Goal: Task Accomplishment & Management: Use online tool/utility

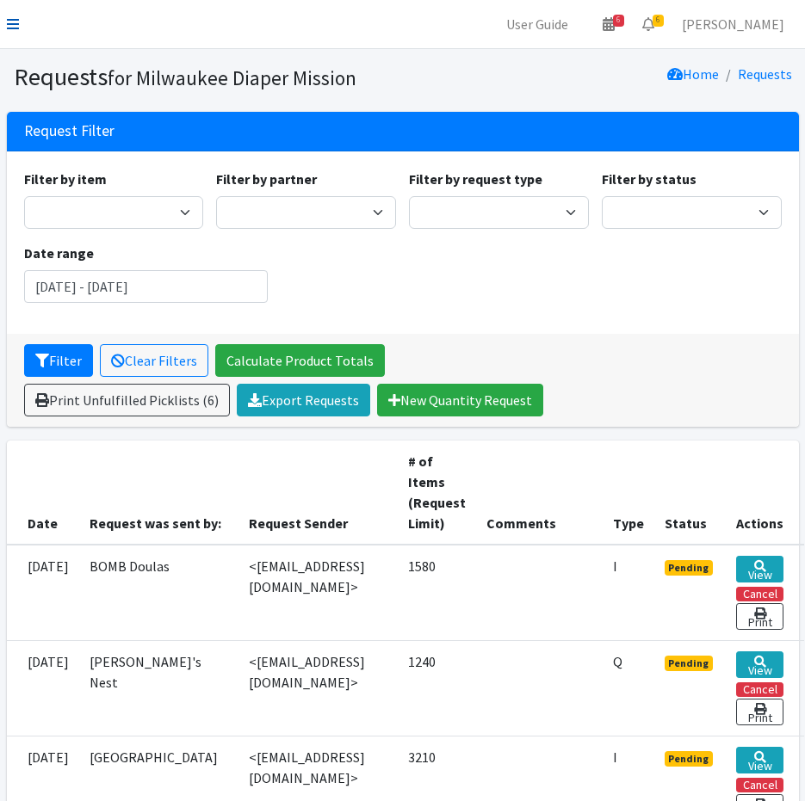
click at [9, 24] on icon at bounding box center [13, 24] width 12 height 14
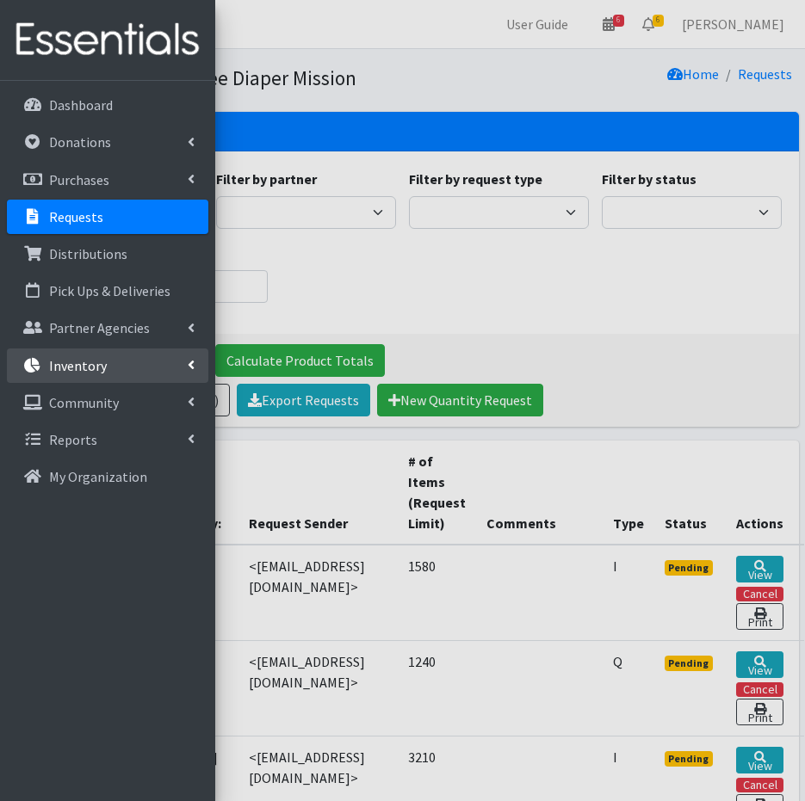
click at [65, 376] on link "Inventory" at bounding box center [107, 366] width 201 height 34
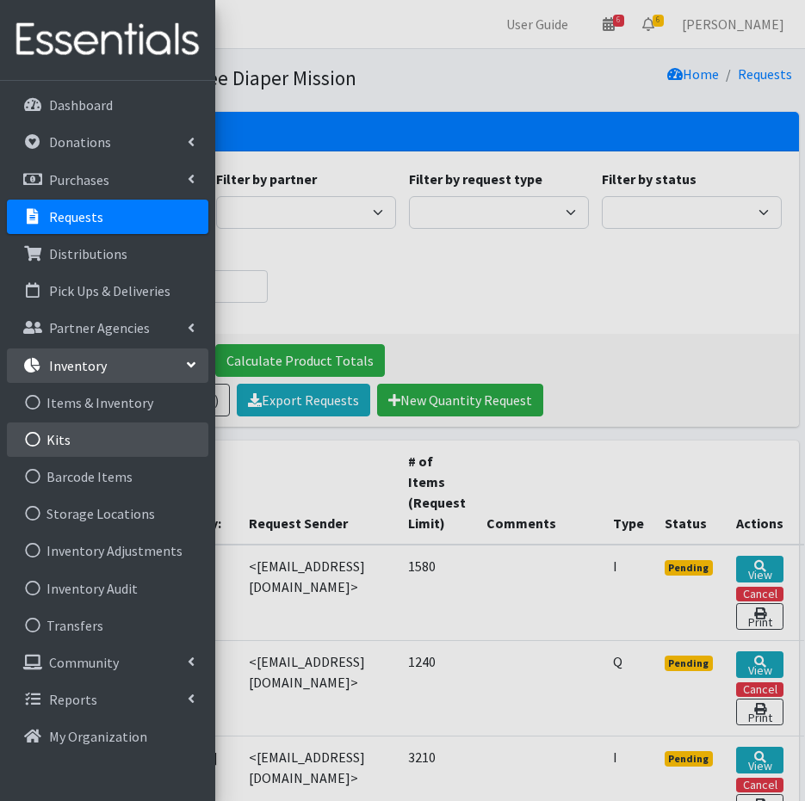
click at [72, 450] on link "Kits" at bounding box center [107, 440] width 201 height 34
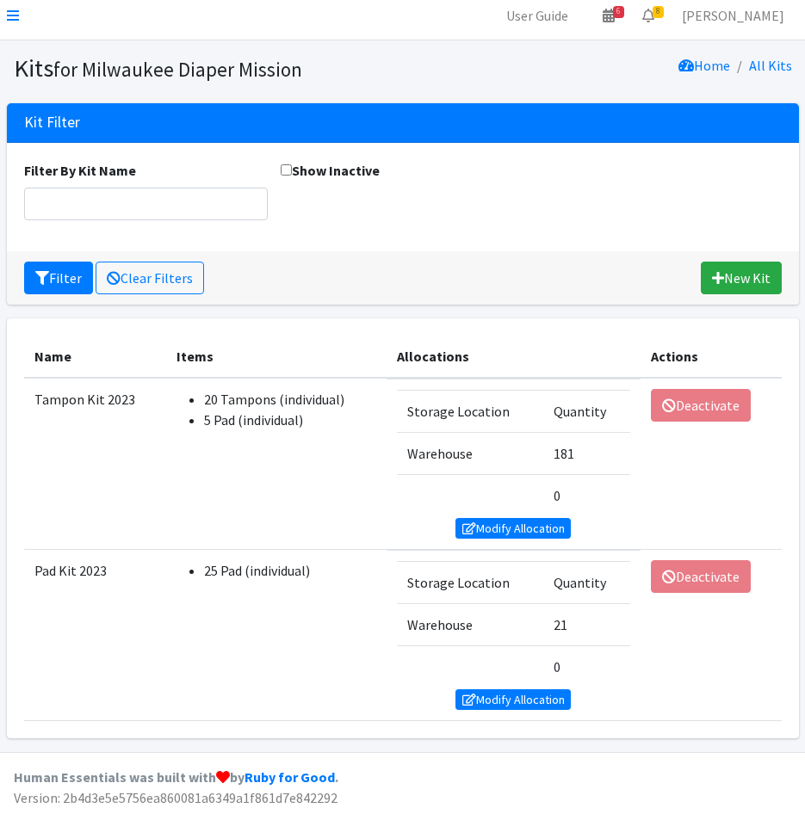
scroll to position [11, 0]
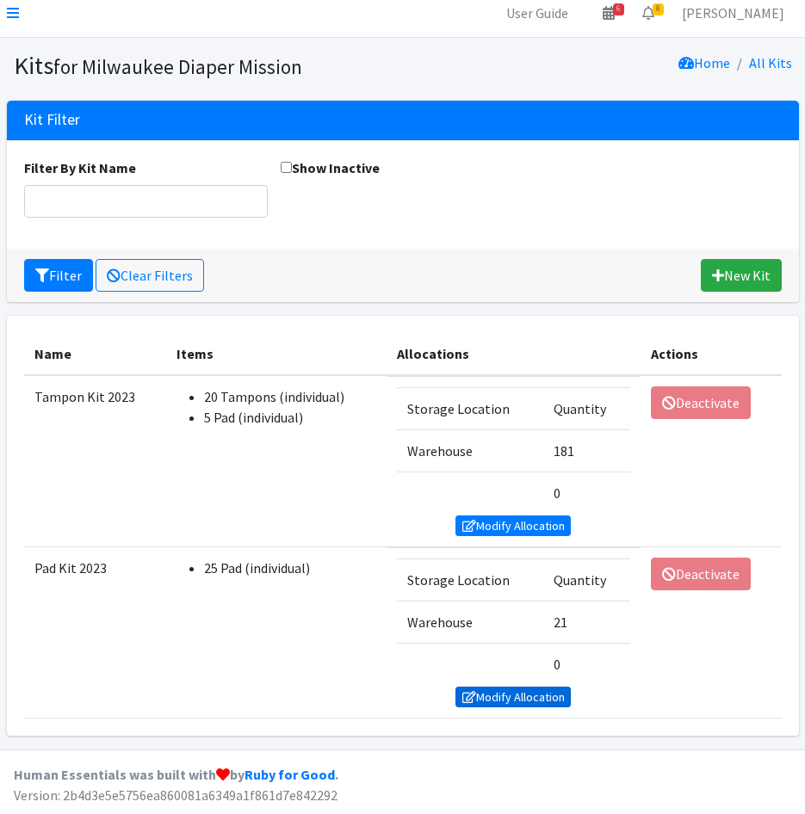
click at [527, 695] on link "Modify Allocation" at bounding box center [512, 697] width 115 height 21
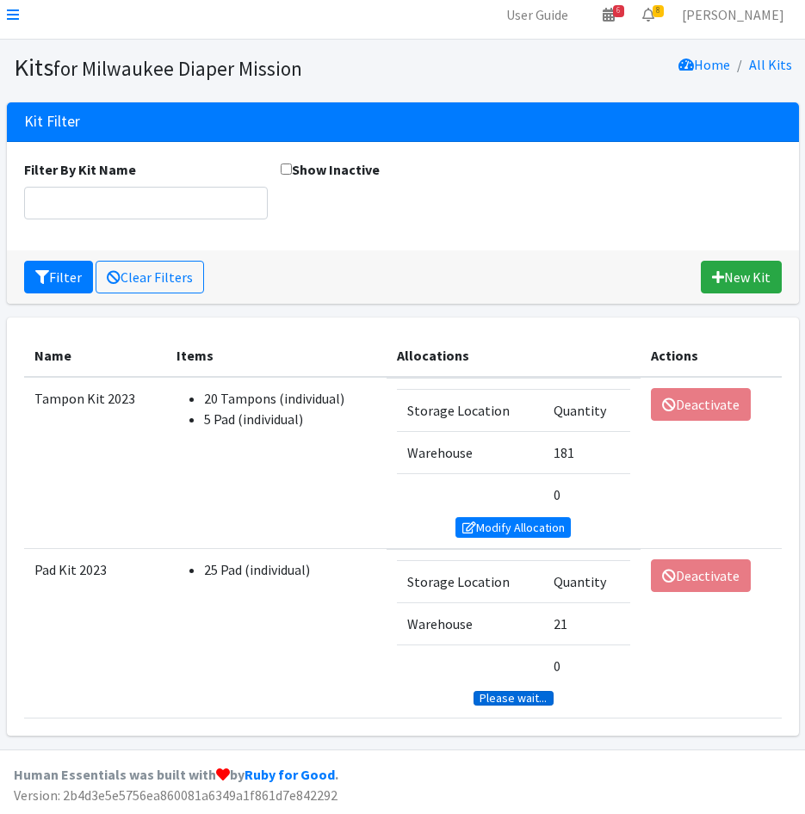
scroll to position [9, 0]
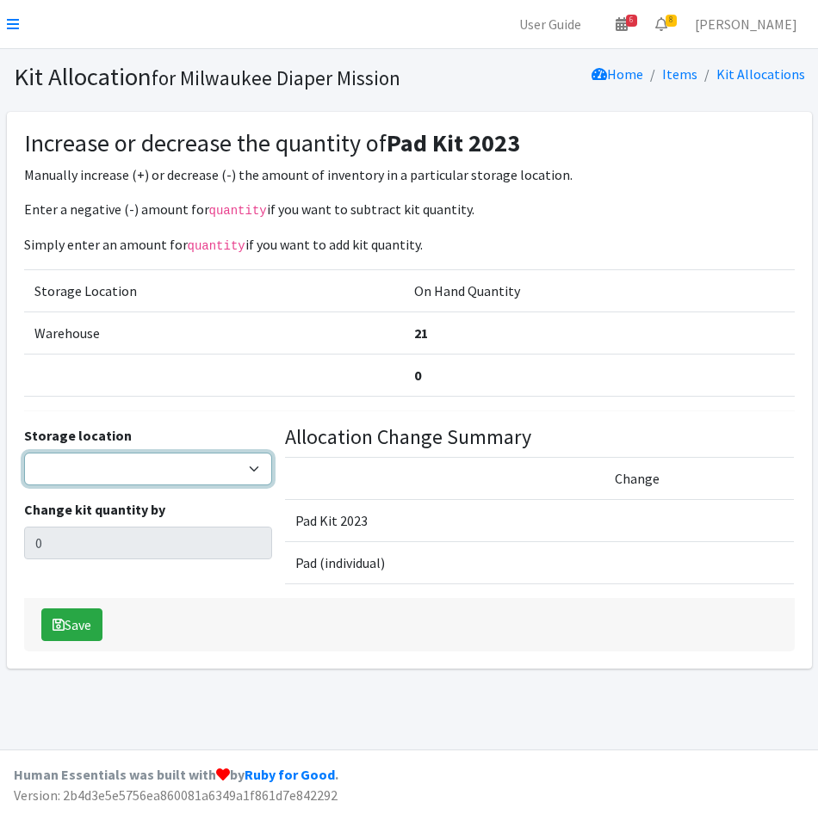
click at [146, 475] on select "Warehouse" at bounding box center [148, 469] width 248 height 33
click at [24, 453] on select "Warehouse" at bounding box center [148, 469] width 248 height 33
click at [115, 469] on select "Warehouse" at bounding box center [148, 469] width 248 height 33
select select "126"
click at [24, 453] on select "Warehouse" at bounding box center [148, 469] width 248 height 33
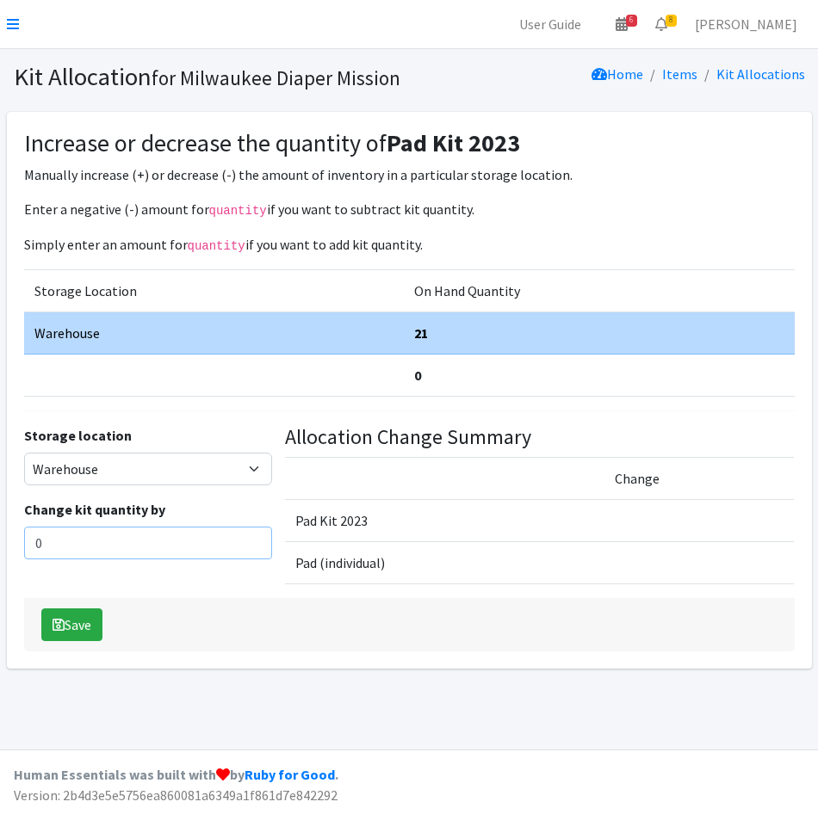
drag, startPoint x: 49, startPoint y: 547, endPoint x: 2, endPoint y: 536, distance: 48.6
click at [2, 536] on div "Increase or decrease the quantity of Pad Kit 2023 Manually increase (+) or decr…" at bounding box center [409, 397] width 818 height 571
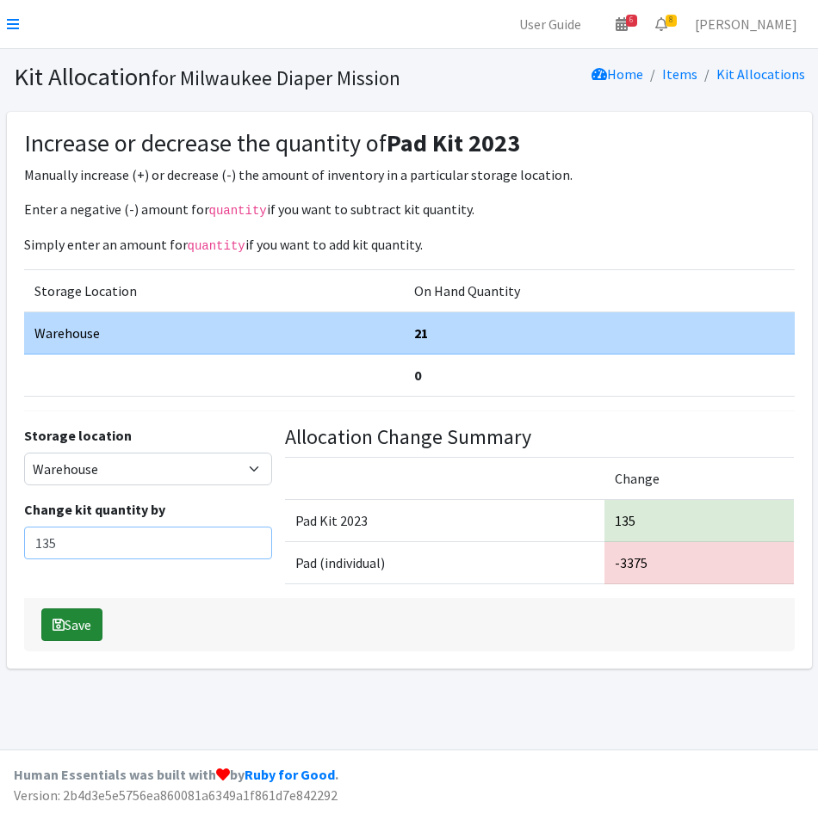
type input "135"
click at [68, 634] on button "Save" at bounding box center [71, 625] width 61 height 33
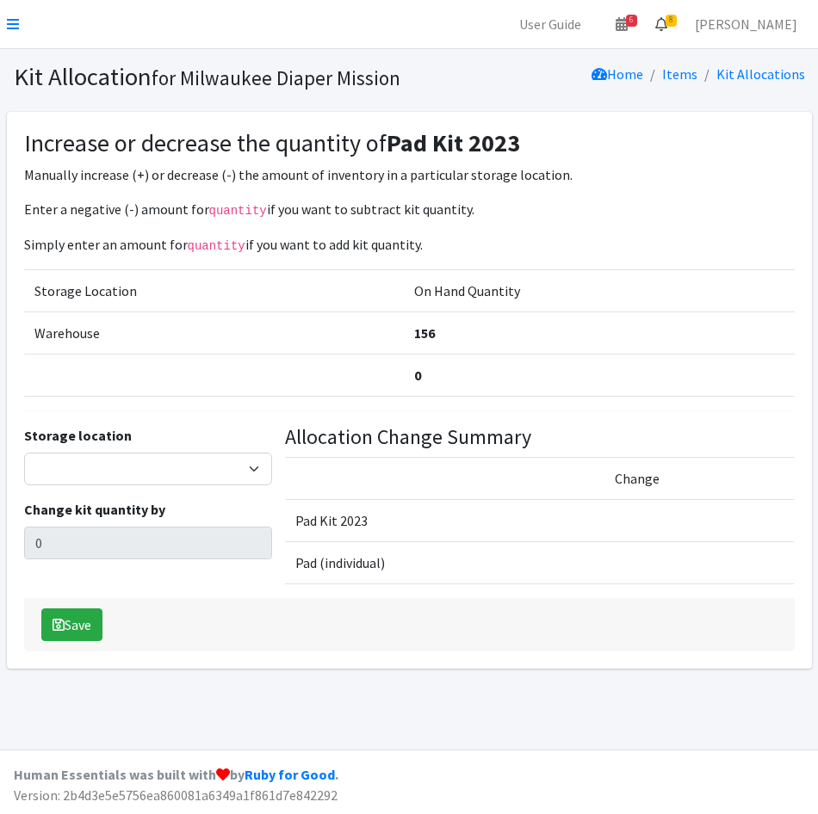
click at [667, 29] on icon at bounding box center [661, 24] width 12 height 14
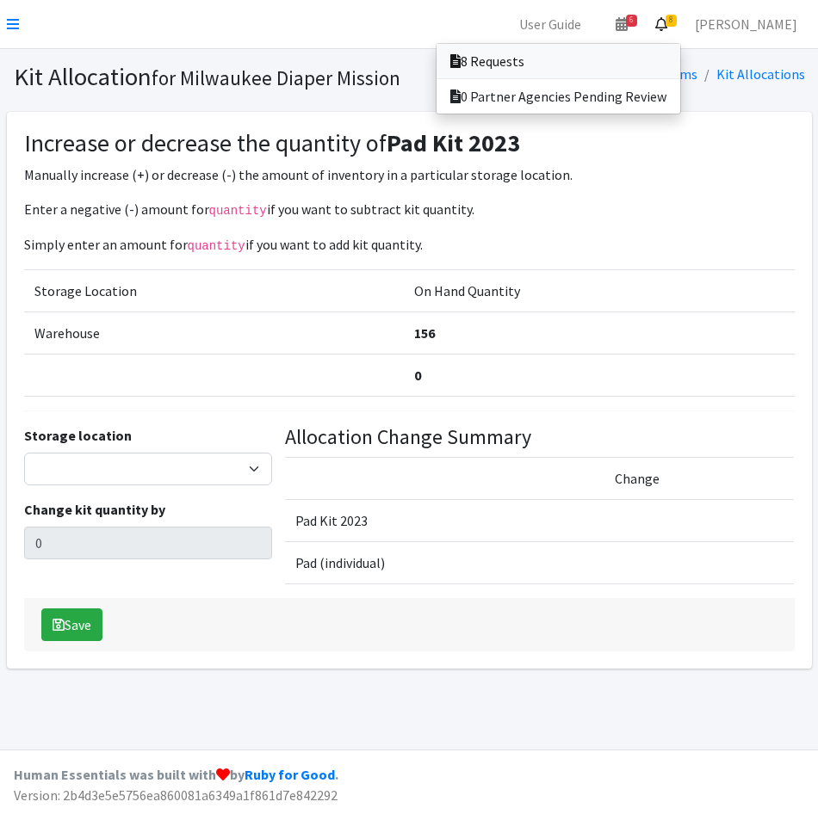
click at [652, 58] on link "8 Requests" at bounding box center [558, 61] width 244 height 34
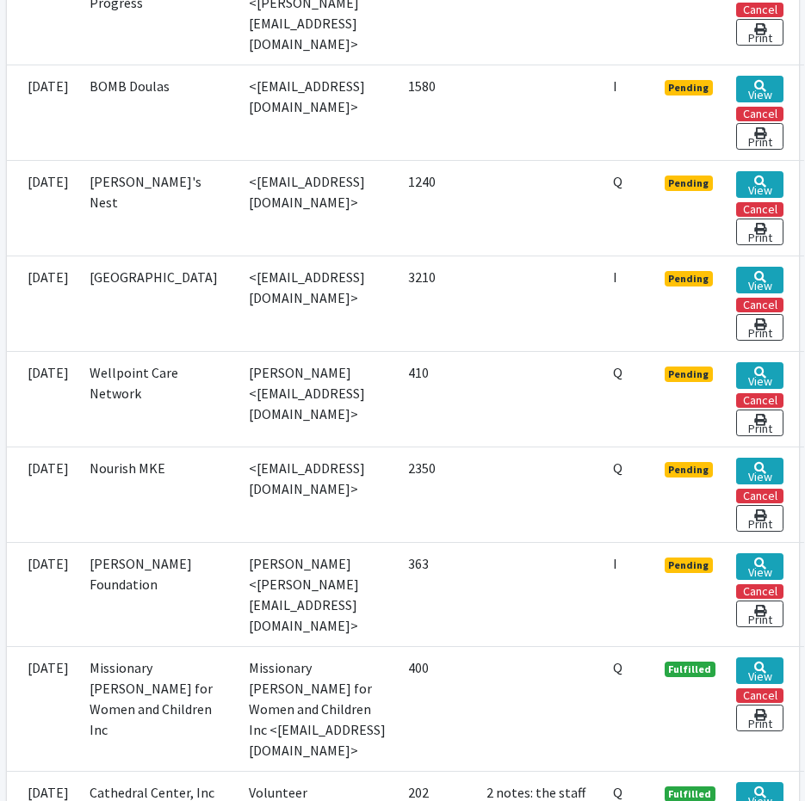
scroll to position [603, 0]
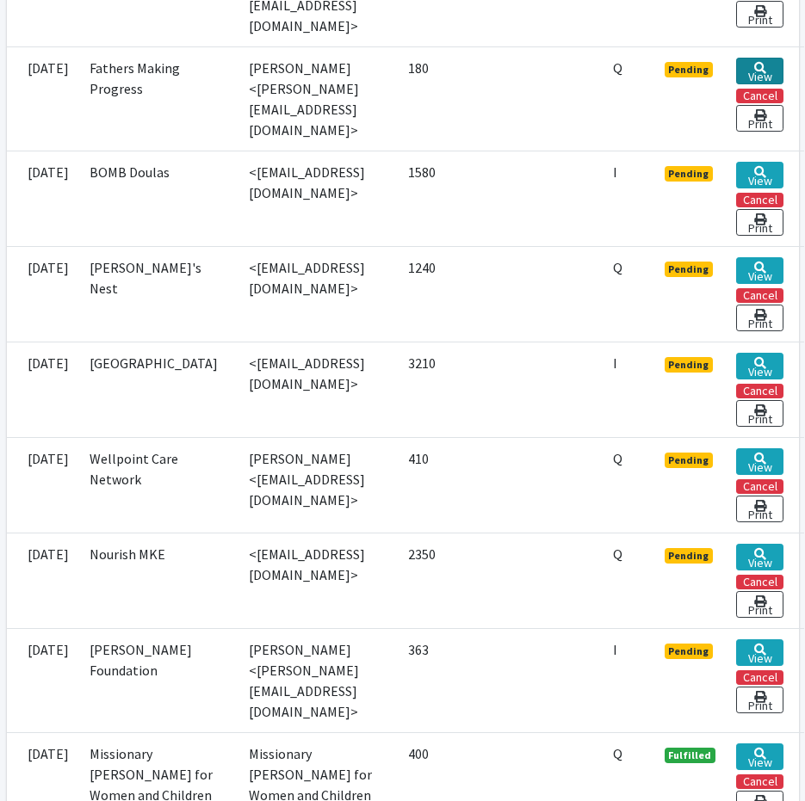
click at [783, 59] on link "View" at bounding box center [759, 71] width 47 height 27
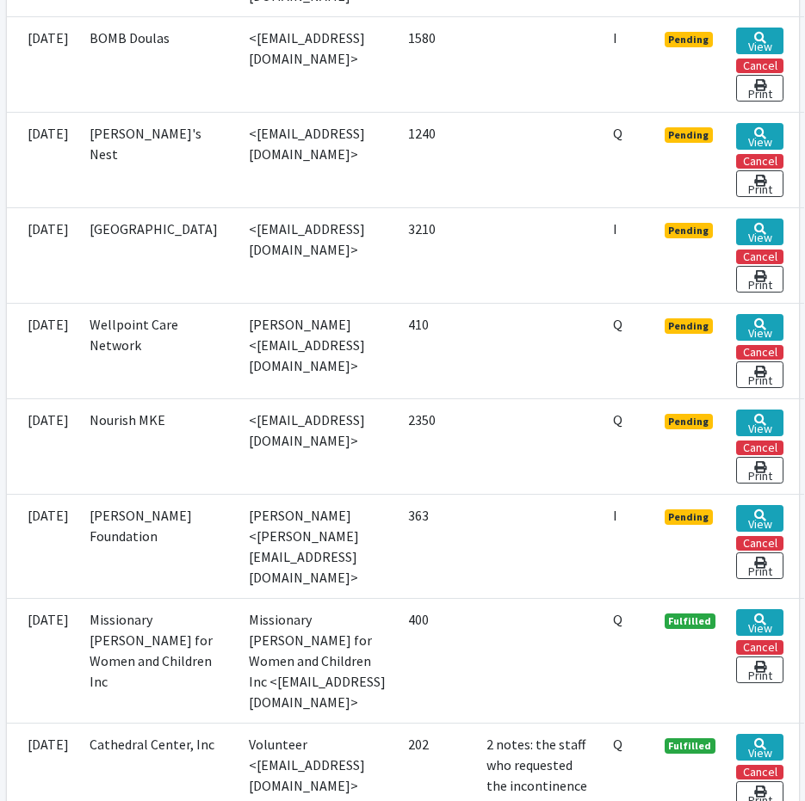
scroll to position [775, 0]
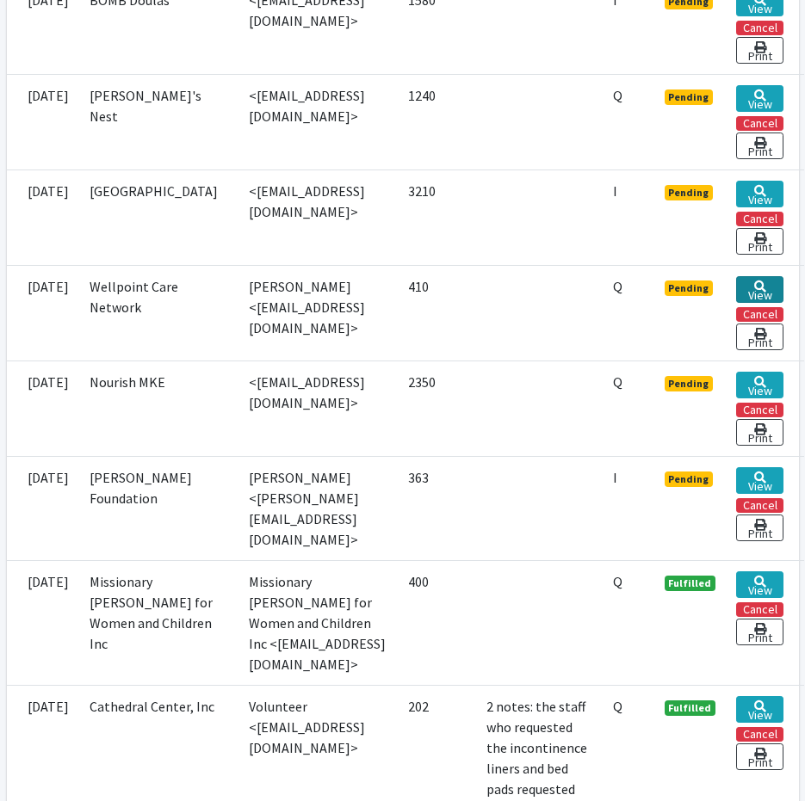
click at [780, 276] on link "View" at bounding box center [759, 289] width 47 height 27
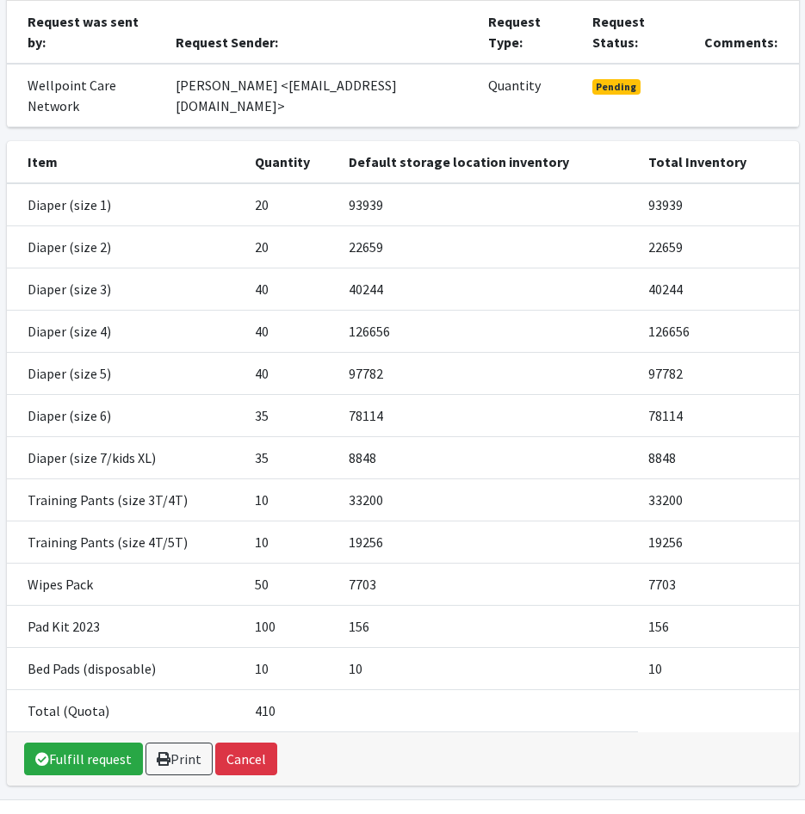
scroll to position [179, 0]
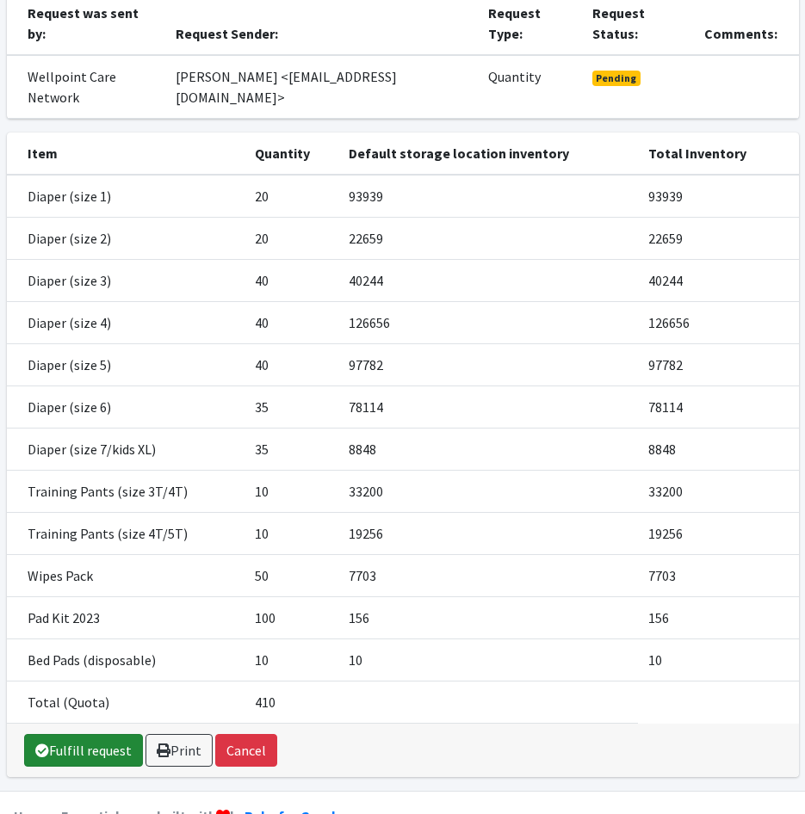
click at [86, 734] on link "Fulfill request" at bounding box center [83, 750] width 119 height 33
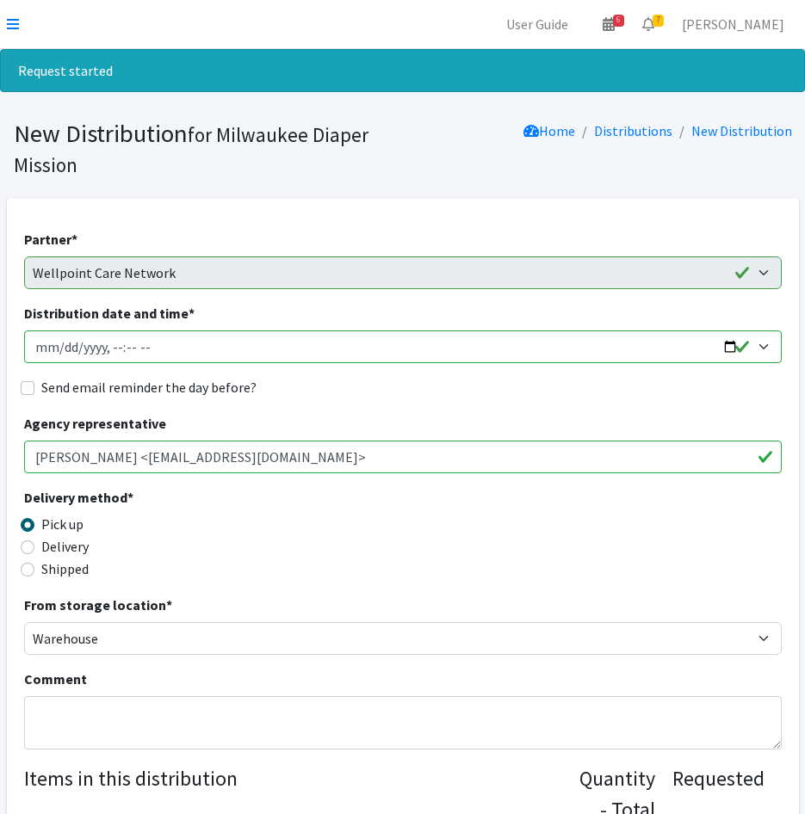
click at [57, 346] on input "Distribution date and time *" at bounding box center [402, 347] width 757 height 33
type input "2025-09-10T12:00"
click at [30, 391] on input "Send email reminder the day before?" at bounding box center [28, 388] width 14 height 14
checkbox input "true"
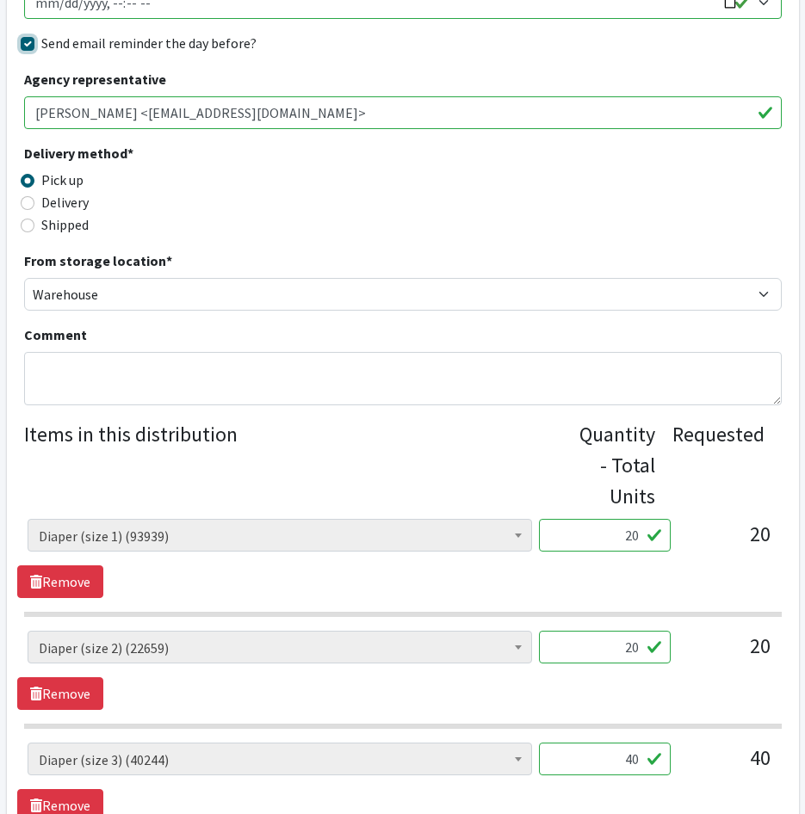
scroll to position [603, 0]
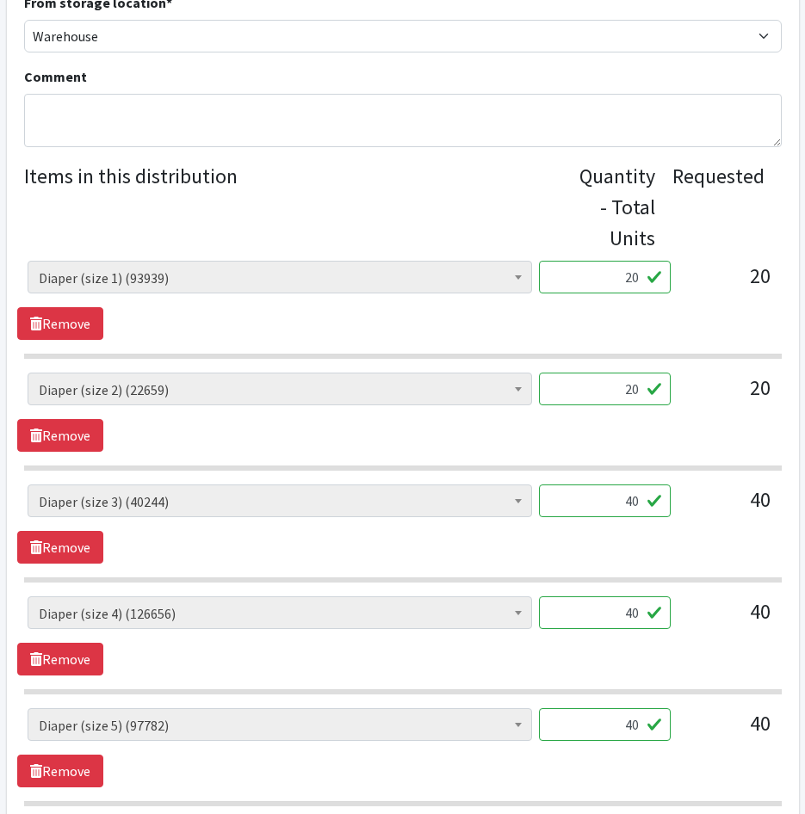
drag, startPoint x: 604, startPoint y: 284, endPoint x: 817, endPoint y: 321, distance: 215.8
click at [804, 320] on html "User Guide 6 6 Pick-ups remaining this week View Calendar 7 7 Requests 0 Partne…" at bounding box center [402, 604] width 805 height 2415
type input "500"
drag, startPoint x: 617, startPoint y: 396, endPoint x: 774, endPoint y: 414, distance: 157.7
click at [776, 408] on div "AIO's (Newborn) (12) AIO's (Sized) (44) Adult Briefs (Medium) (9) Adult Briefs …" at bounding box center [403, 396] width 750 height 46
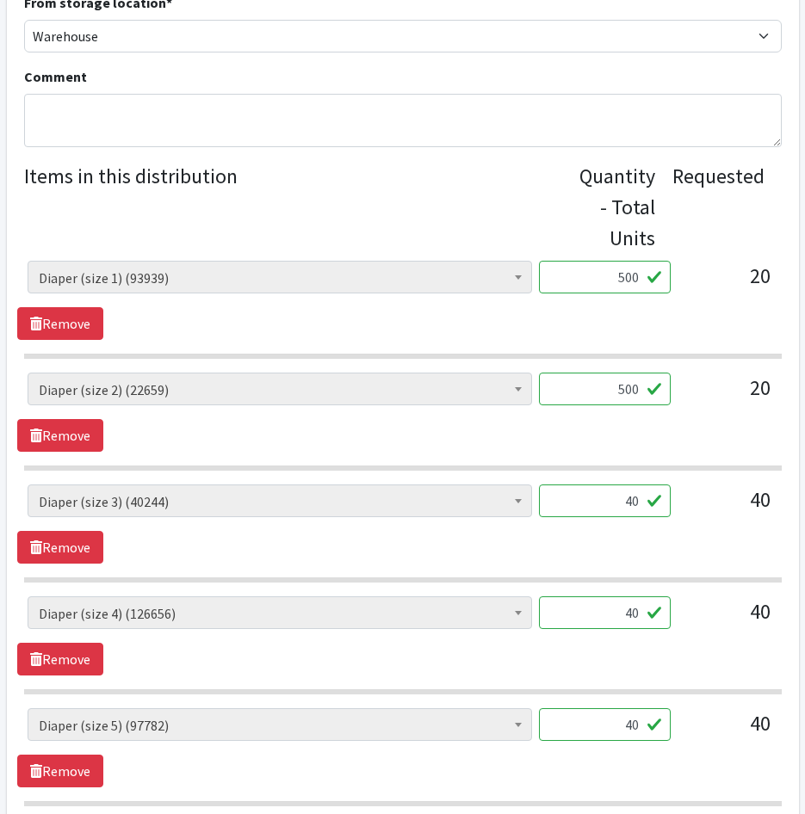
type input "500"
drag, startPoint x: 621, startPoint y: 507, endPoint x: 716, endPoint y: 510, distance: 95.6
click at [711, 510] on div "AIO's (Newborn) (12) AIO's (Sized) (44) Adult Briefs (Medium) (9) Adult Briefs …" at bounding box center [403, 508] width 750 height 46
type input "1000"
drag, startPoint x: 605, startPoint y: 616, endPoint x: 794, endPoint y: 640, distance: 190.9
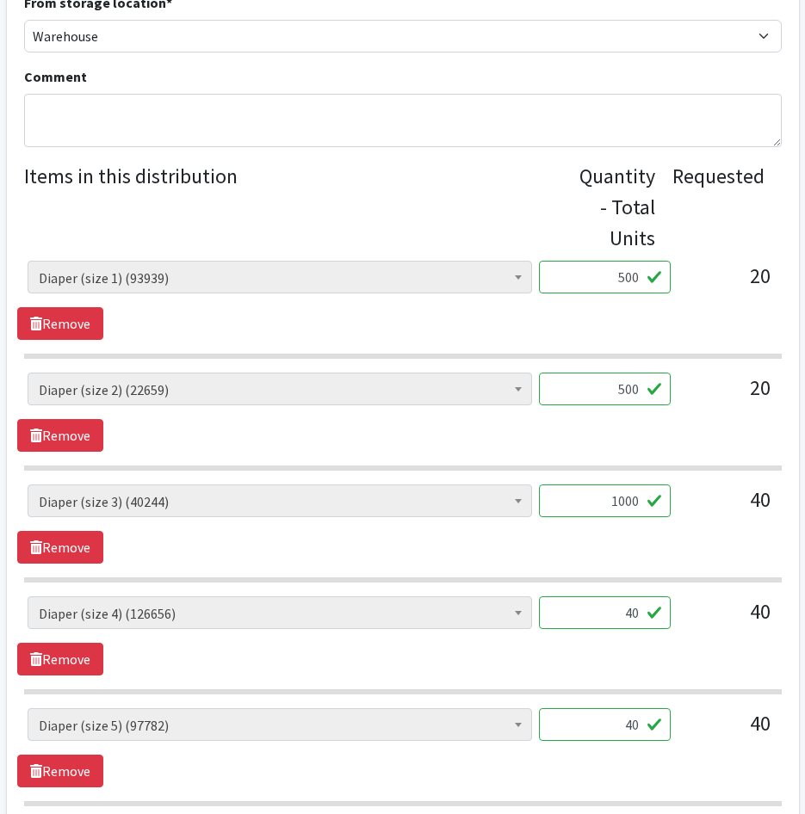
click at [794, 640] on div "Partner * Bay View Community Center BOMB Doulas Camp Reunite Cathedral Center, …" at bounding box center [403, 664] width 792 height 2139
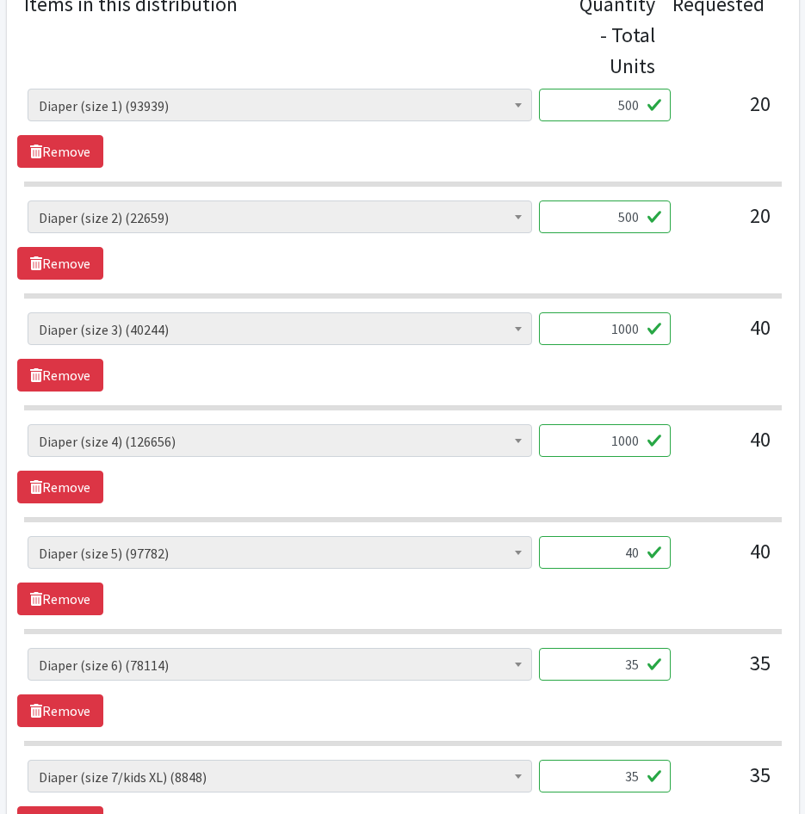
type input "1000"
drag, startPoint x: 613, startPoint y: 559, endPoint x: 812, endPoint y: 559, distance: 198.8
click at [804, 559] on html "User Guide 6 6 Pick-ups remaining this week View Calendar 7 7 Requests 0 Partne…" at bounding box center [402, 432] width 805 height 2415
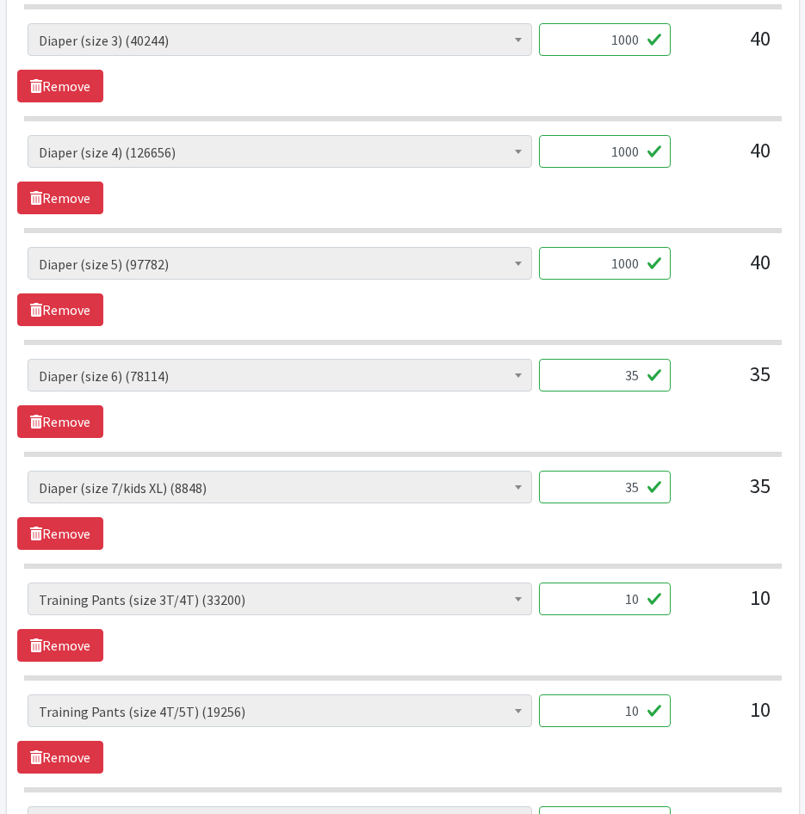
scroll to position [1119, 0]
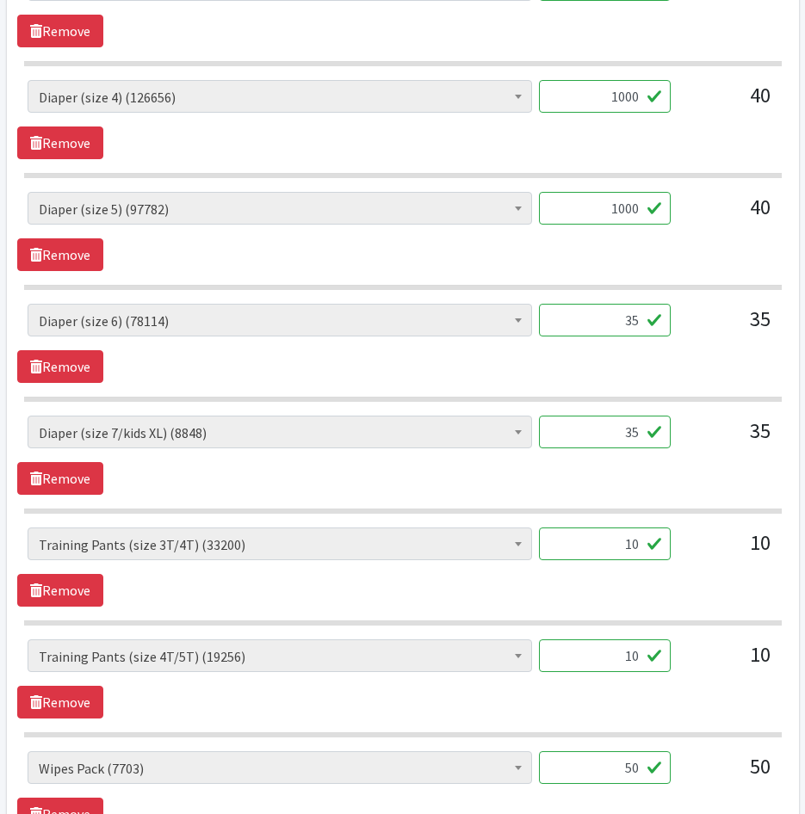
type input "1000"
drag, startPoint x: 604, startPoint y: 322, endPoint x: 726, endPoint y: 322, distance: 121.4
click at [726, 322] on div "AIO's (Newborn) (12) AIO's (Sized) (44) Adult Briefs (Medium) (9) Adult Briefs …" at bounding box center [403, 327] width 750 height 46
type input "875"
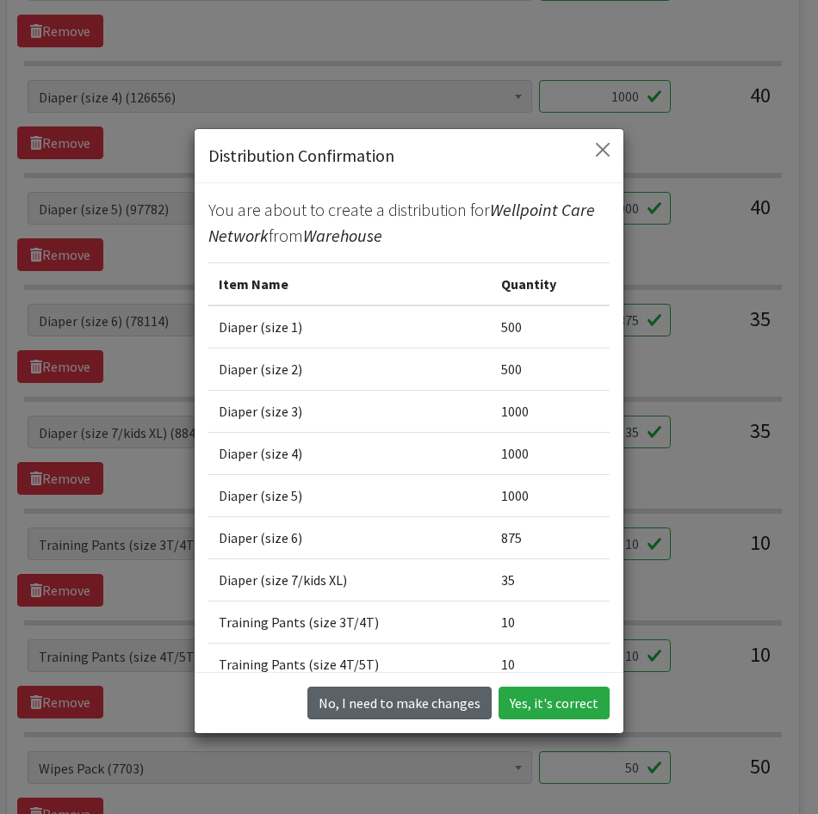
click at [406, 703] on button "No, I need to make changes" at bounding box center [399, 703] width 184 height 33
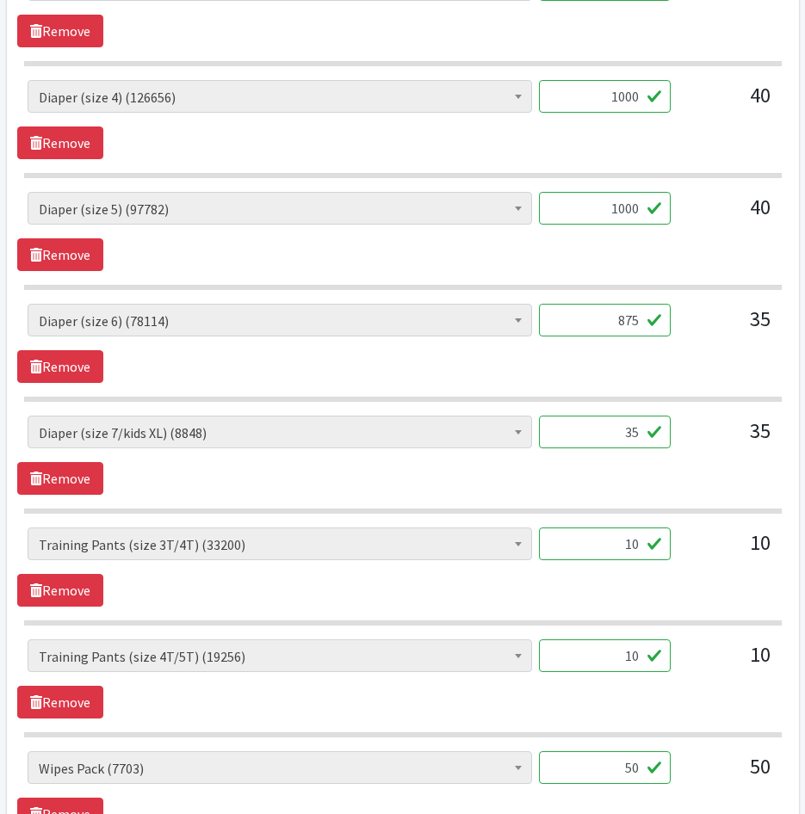
drag, startPoint x: 675, startPoint y: 441, endPoint x: 738, endPoint y: 444, distance: 63.8
click at [734, 441] on div "AIO's (Newborn) (12) AIO's (Sized) (44) Adult Briefs (Medium) (9) Adult Briefs …" at bounding box center [403, 439] width 750 height 46
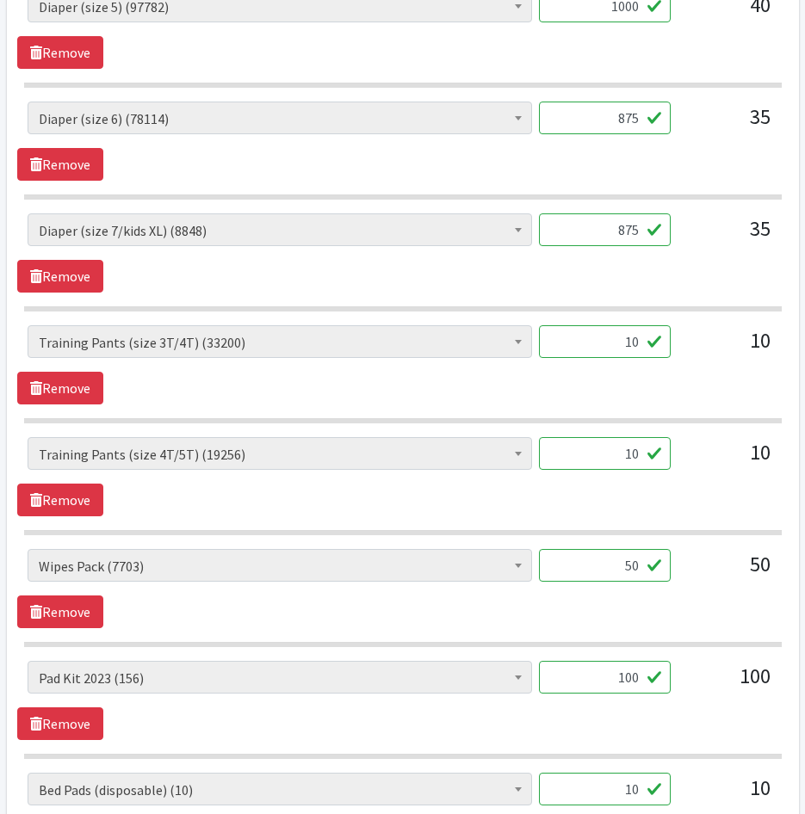
scroll to position [1377, 0]
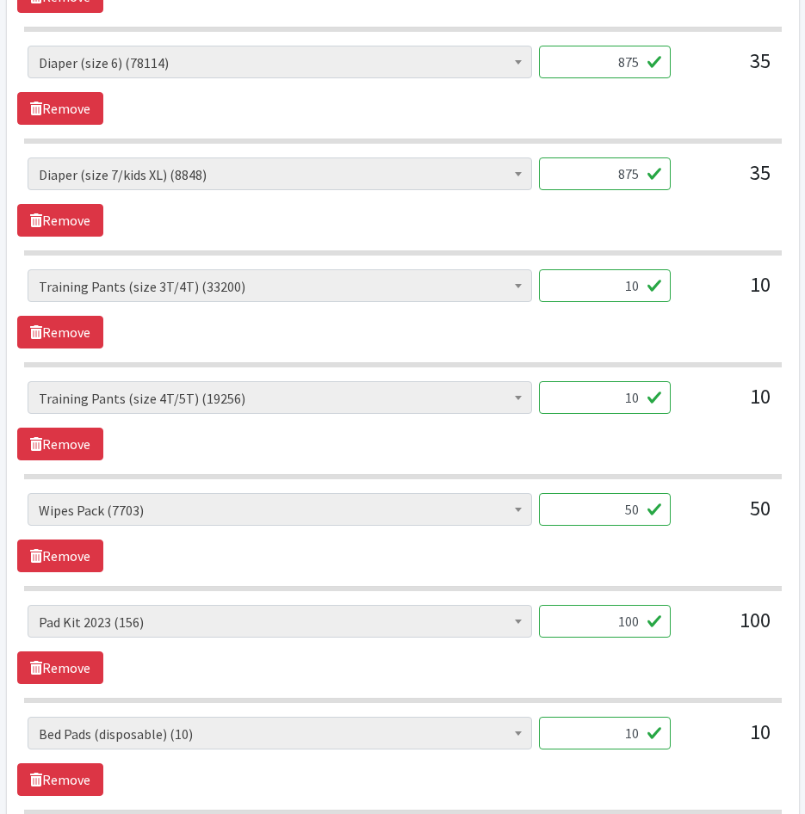
type input "875"
drag, startPoint x: 573, startPoint y: 295, endPoint x: 734, endPoint y: 291, distance: 161.0
click at [734, 291] on div "AIO's (Newborn) (12) AIO's (Sized) (44) Adult Briefs (Medium) (9) Adult Briefs …" at bounding box center [403, 292] width 750 height 46
type input "250"
drag, startPoint x: 608, startPoint y: 402, endPoint x: 715, endPoint y: 417, distance: 108.7
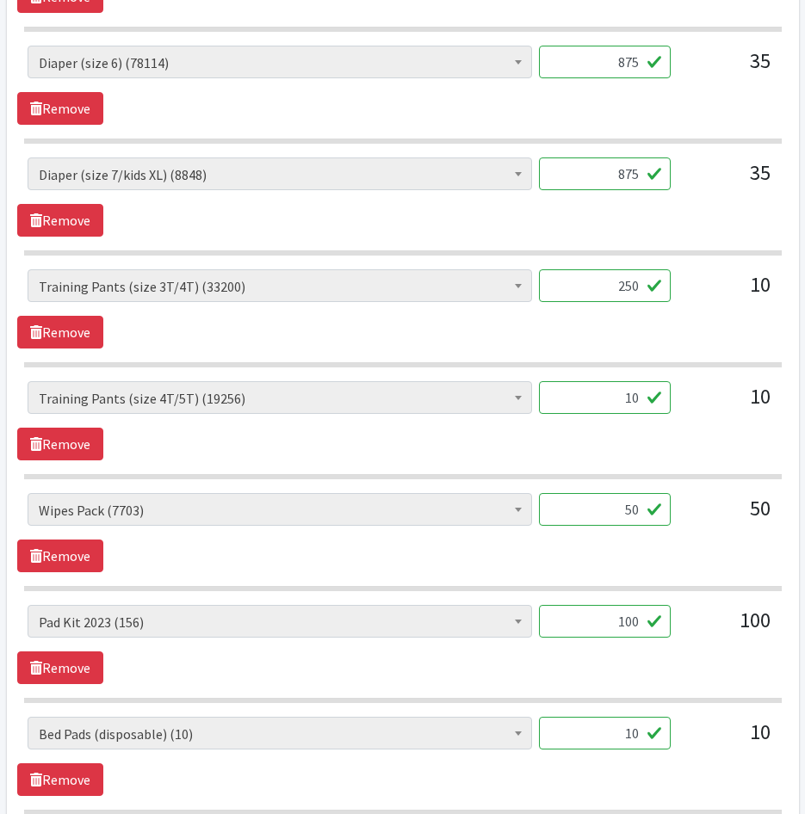
click at [715, 417] on div "AIO's (Newborn) (12) AIO's (Sized) (44) Adult Briefs (Medium) (9) Adult Briefs …" at bounding box center [403, 404] width 750 height 46
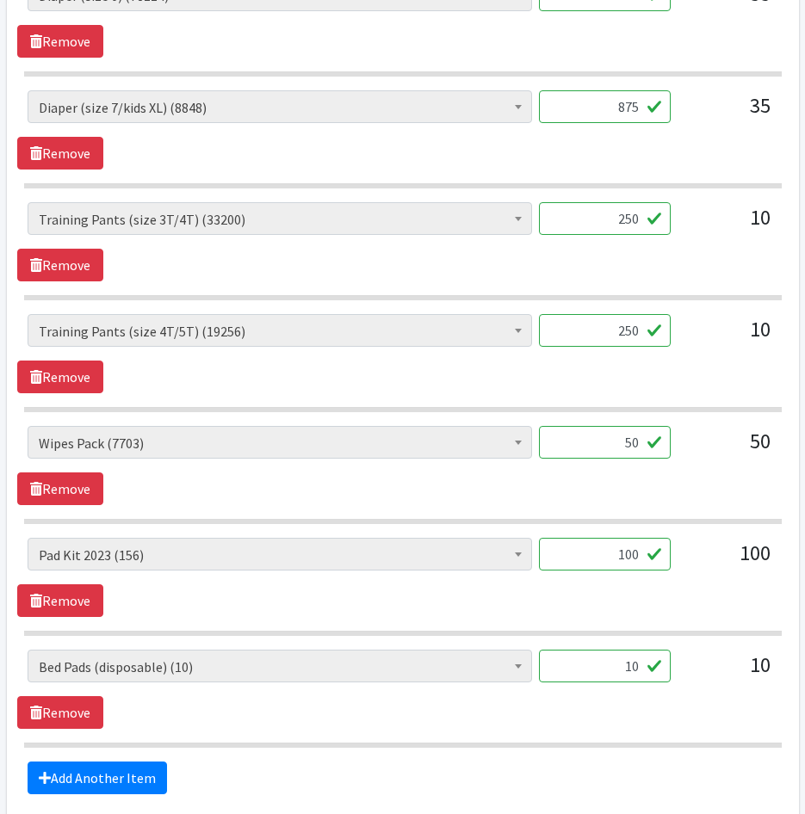
scroll to position [1549, 0]
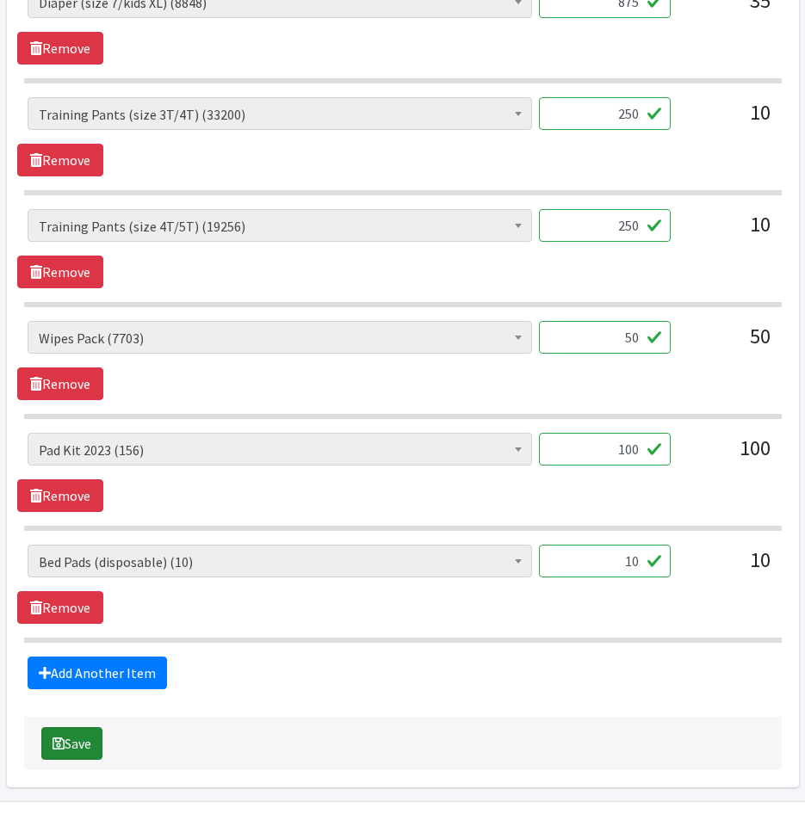
type input "250"
click at [65, 745] on button "Save" at bounding box center [71, 743] width 61 height 33
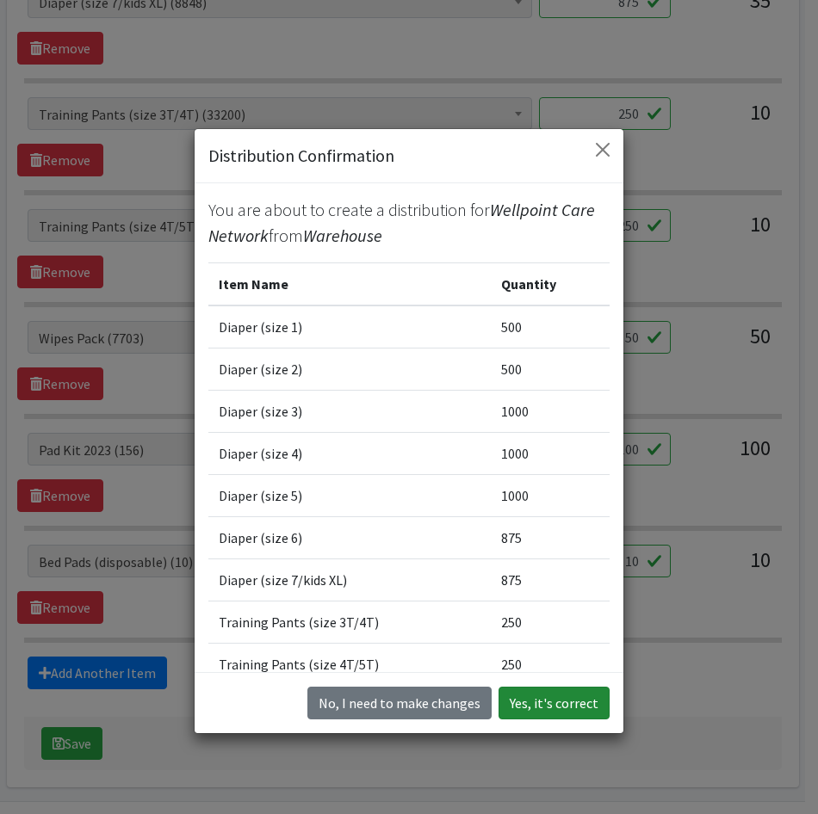
click at [547, 711] on button "Yes, it's correct" at bounding box center [553, 703] width 111 height 33
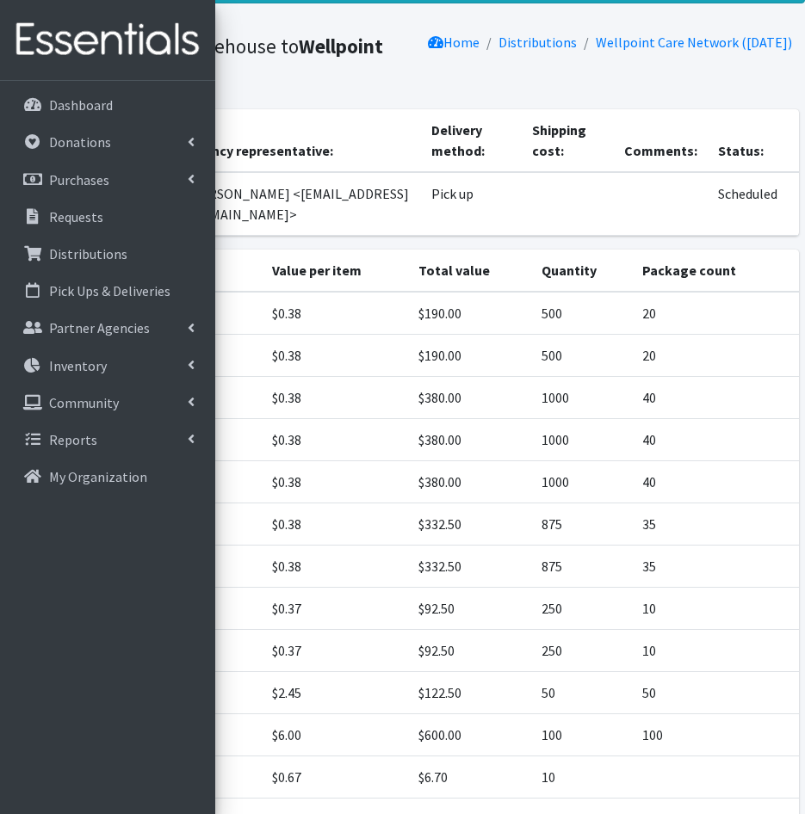
scroll to position [247, 0]
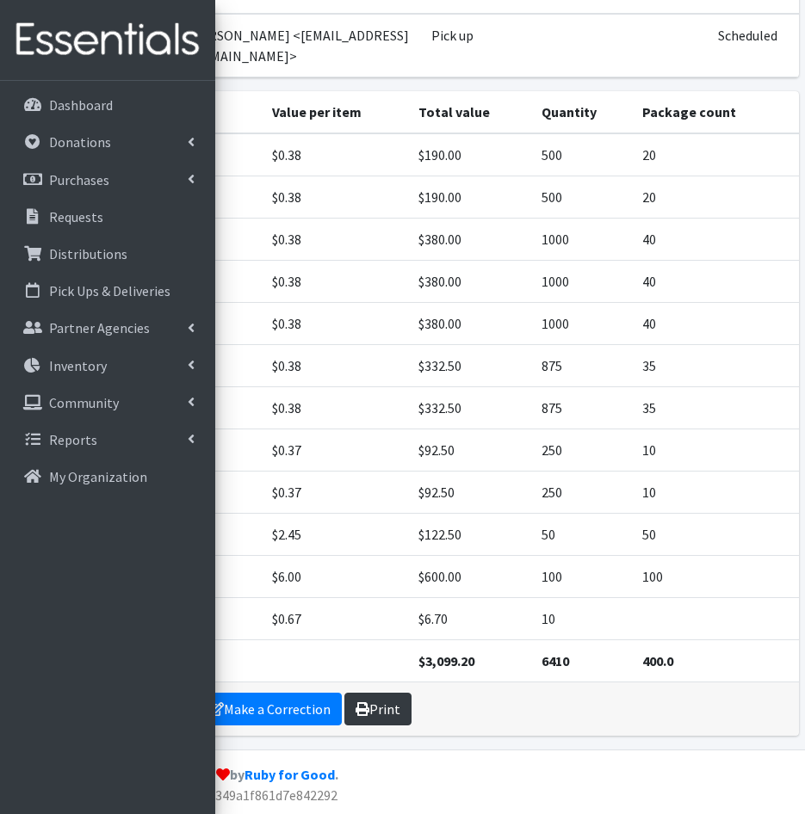
click at [361, 719] on link "Print" at bounding box center [377, 709] width 67 height 33
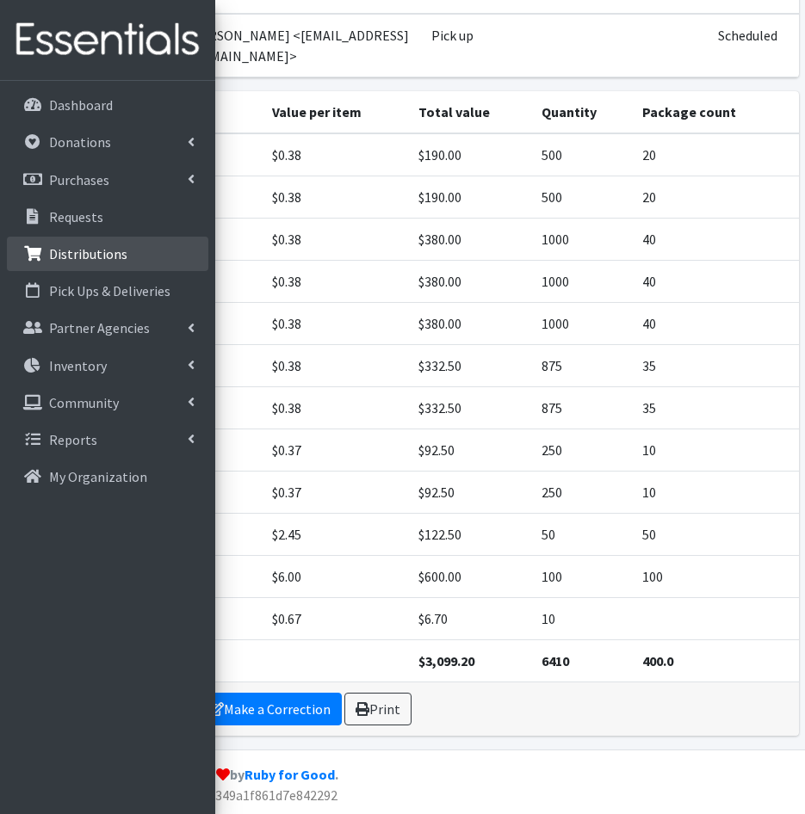
click at [77, 250] on p "Distributions" at bounding box center [88, 253] width 78 height 17
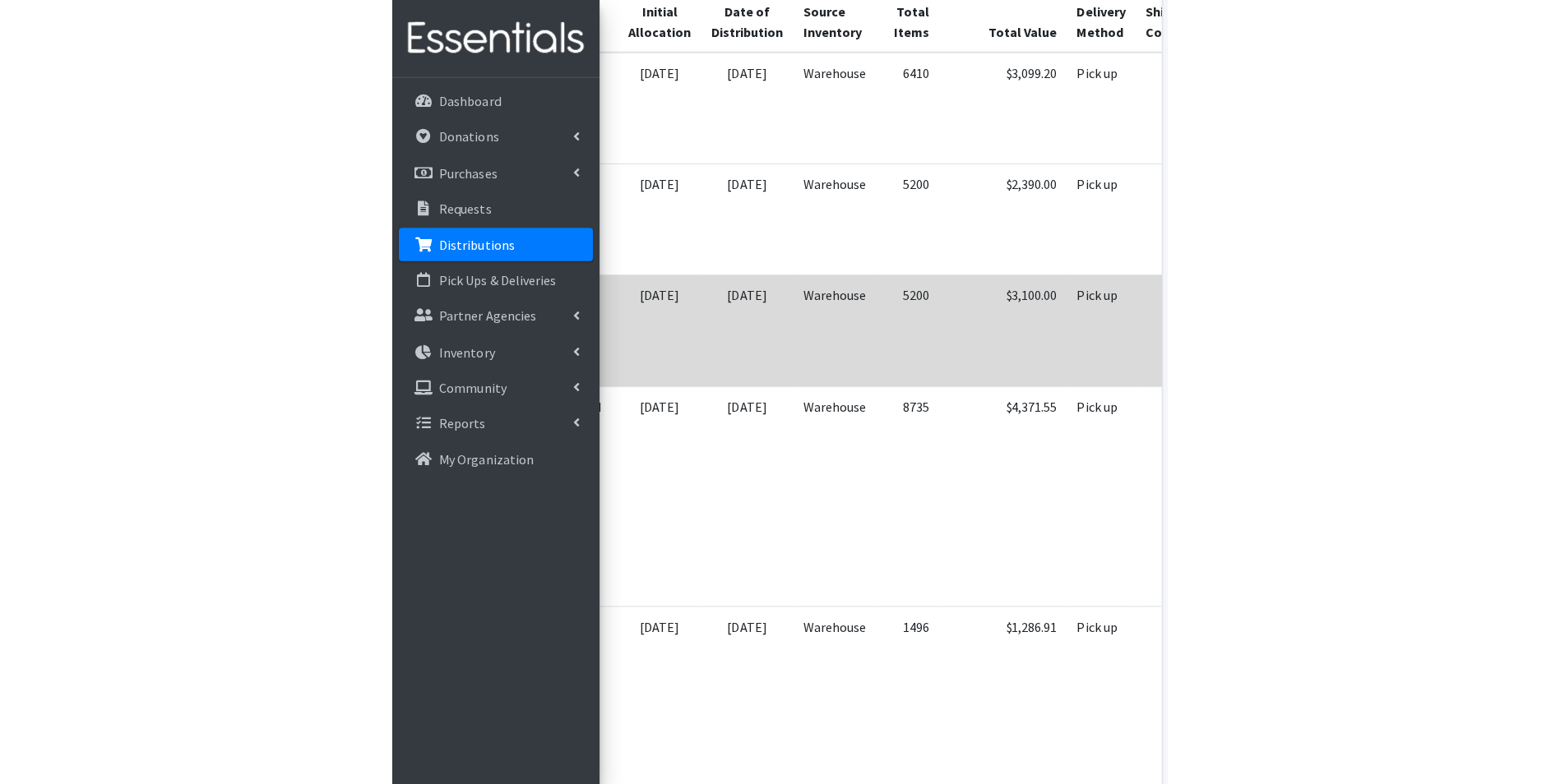
scroll to position [392, 0]
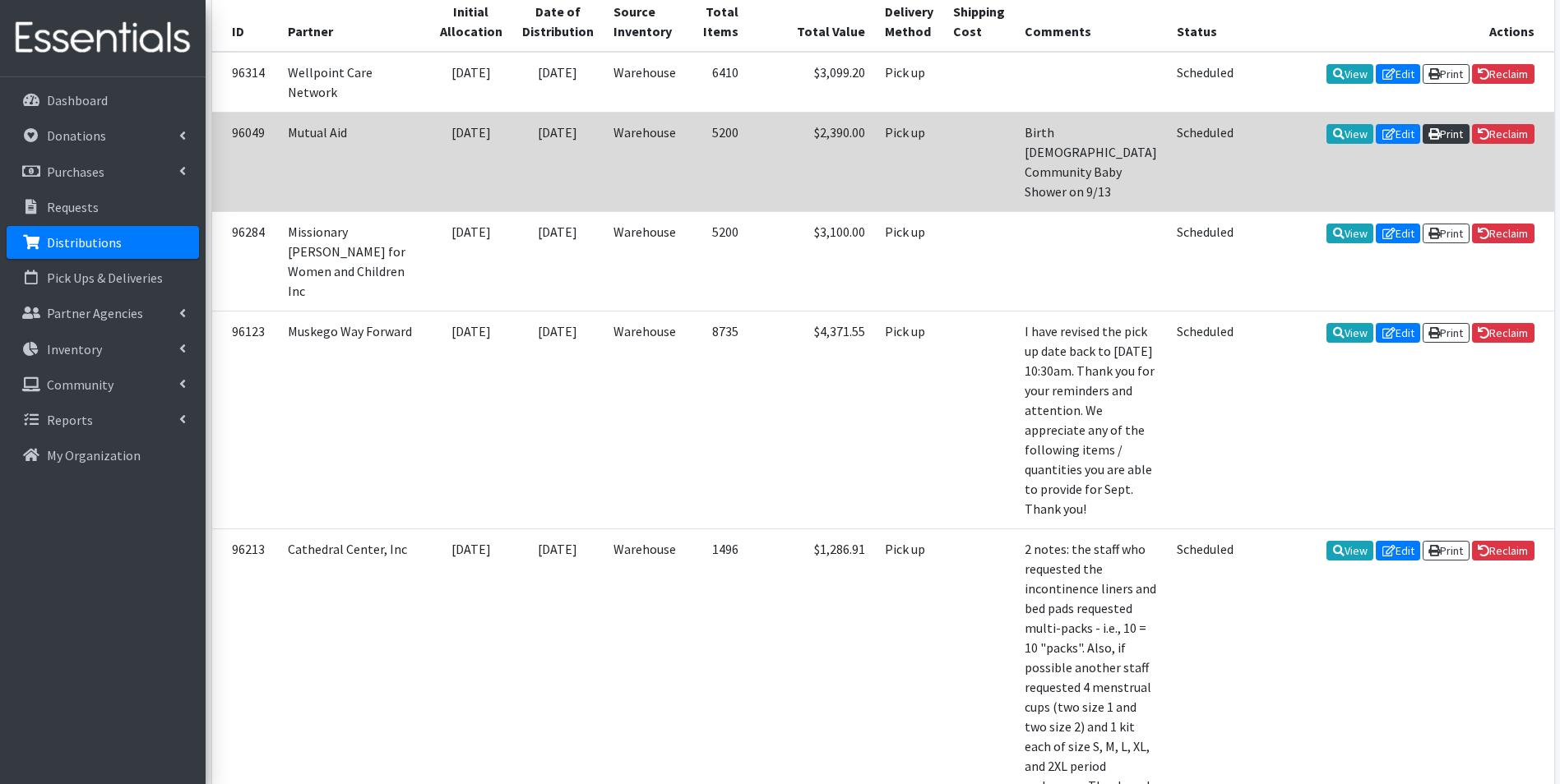
click at [768, 133] on link "Print" at bounding box center [1445, 134] width 47 height 20
